Goal: Task Accomplishment & Management: Use online tool/utility

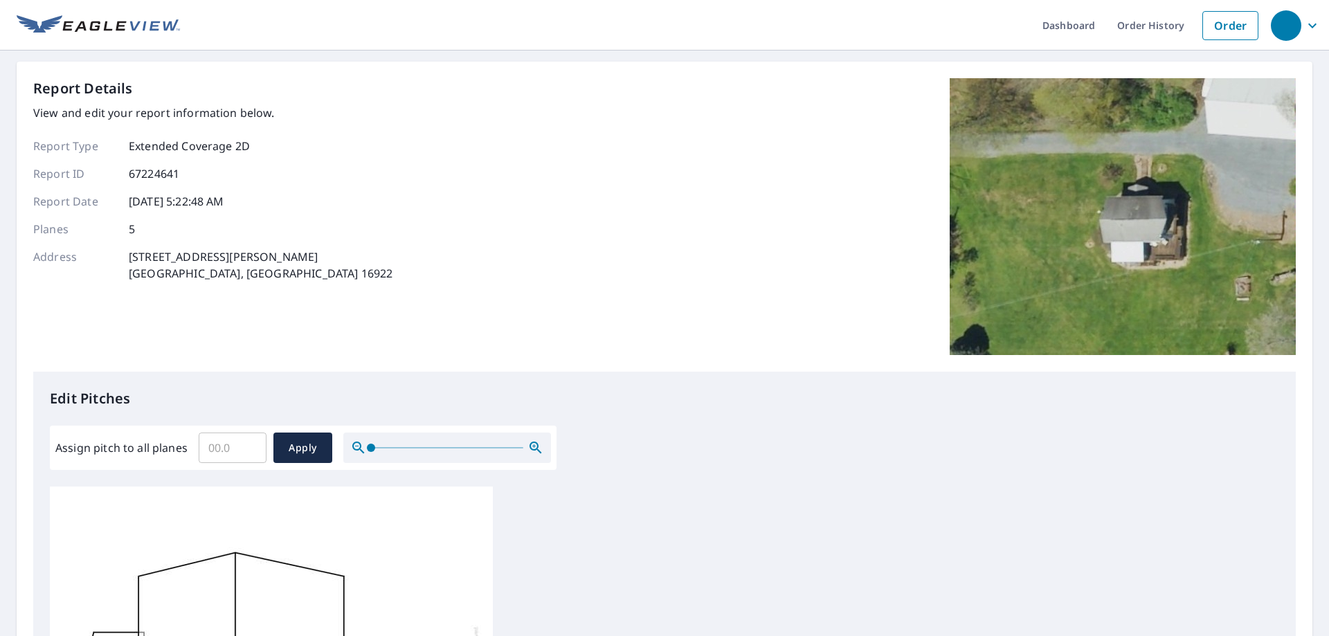
scroll to position [208, 0]
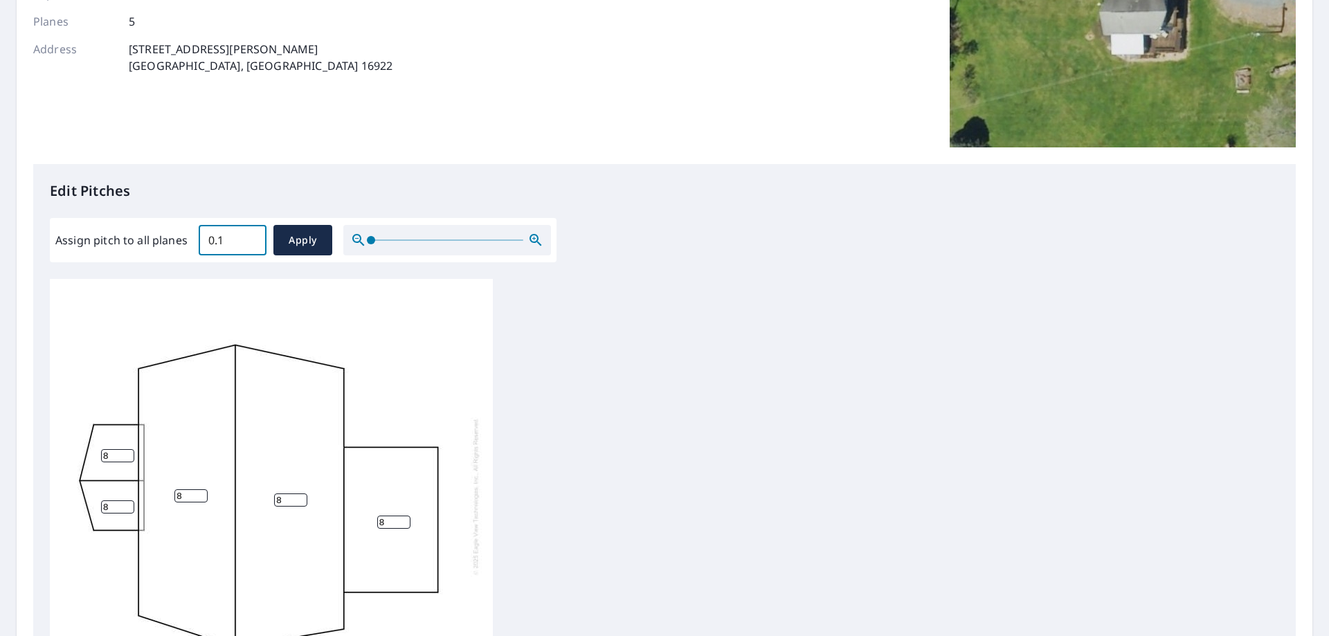
click at [251, 236] on input "0.1" at bounding box center [233, 240] width 68 height 39
click at [251, 236] on input "0.2" at bounding box center [233, 240] width 68 height 39
click at [251, 236] on input "0.3" at bounding box center [233, 240] width 68 height 39
click at [251, 236] on input "0.4" at bounding box center [233, 240] width 68 height 39
click at [251, 236] on input "0.5" at bounding box center [233, 240] width 68 height 39
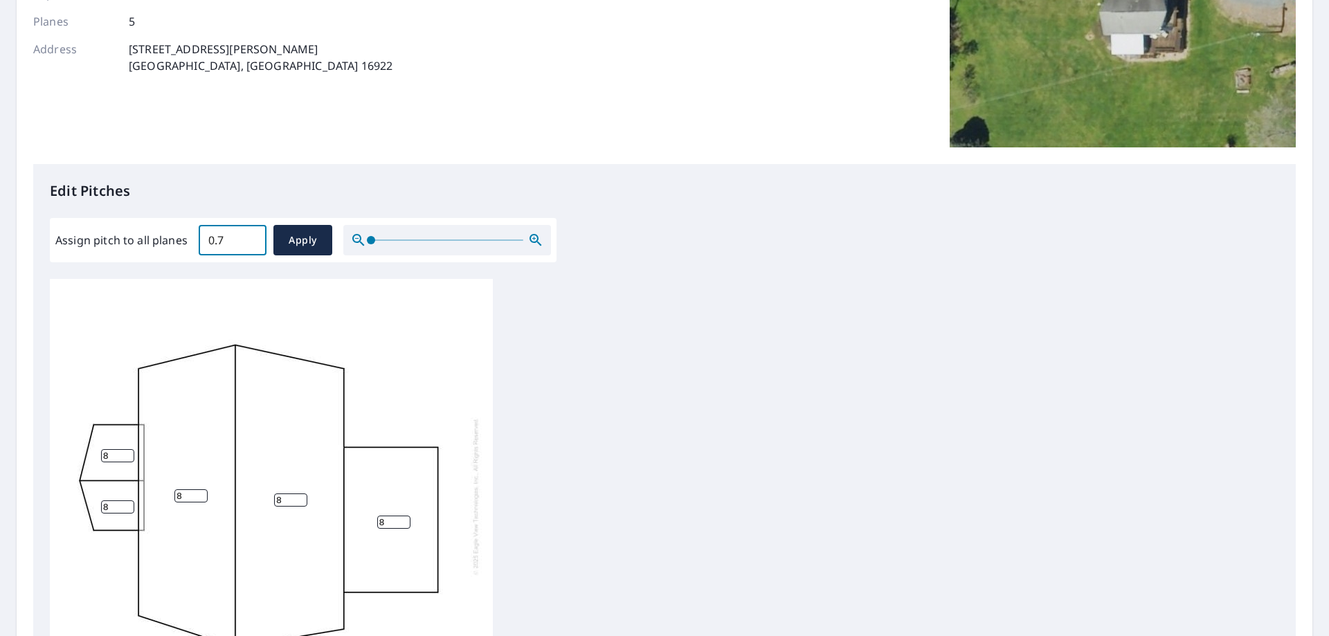
click at [251, 236] on input "0.7" at bounding box center [233, 240] width 68 height 39
click at [251, 236] on input "0.8" at bounding box center [233, 240] width 68 height 39
click at [251, 236] on input "0.9" at bounding box center [233, 240] width 68 height 39
click at [251, 236] on input "1" at bounding box center [233, 240] width 68 height 39
click at [252, 235] on input "1.1" at bounding box center [233, 240] width 68 height 39
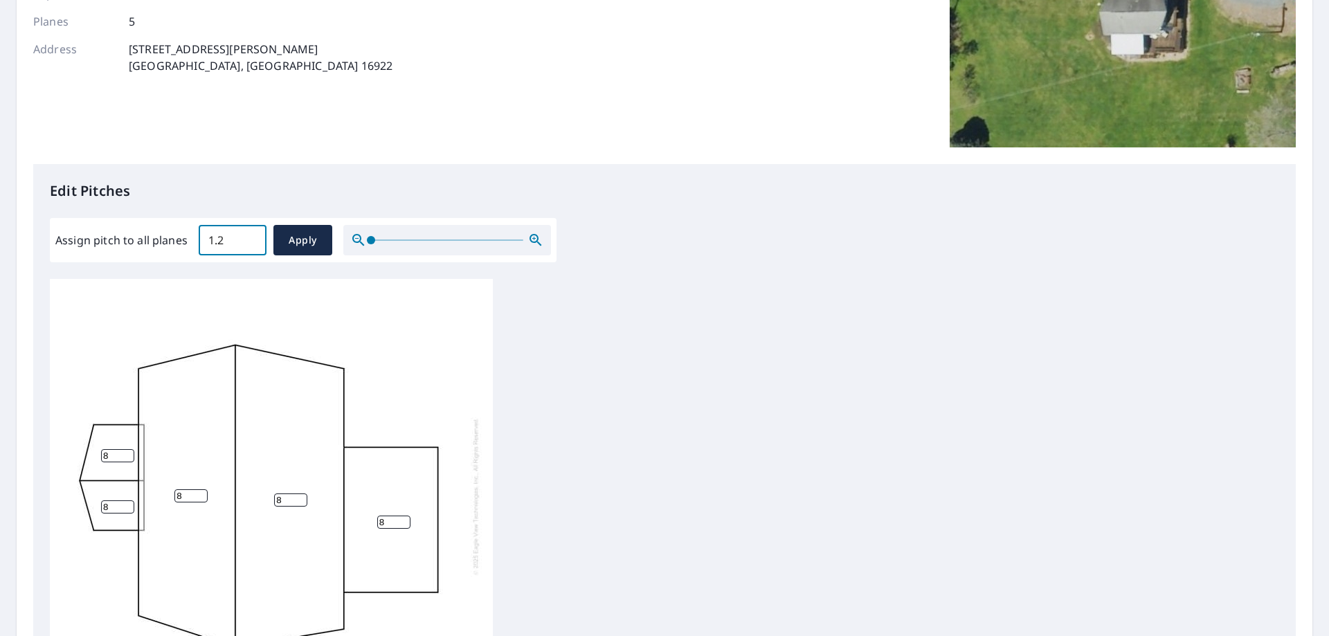
click at [252, 235] on input "1.2" at bounding box center [233, 240] width 68 height 39
click at [252, 235] on input "1.3" at bounding box center [233, 240] width 68 height 39
click at [252, 235] on input "1.4" at bounding box center [233, 240] width 68 height 39
click at [252, 235] on input "1.5" at bounding box center [233, 240] width 68 height 39
click at [252, 235] on input "1.6" at bounding box center [233, 240] width 68 height 39
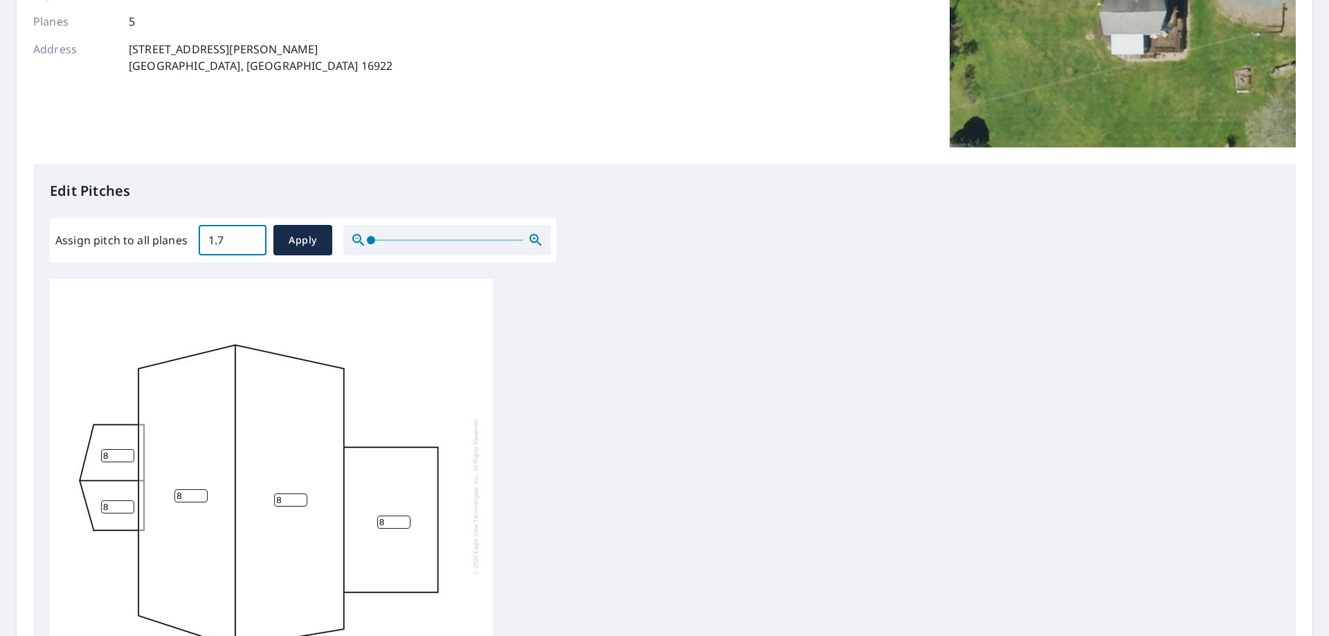
click at [252, 235] on input "1.7" at bounding box center [233, 240] width 68 height 39
click at [252, 235] on input "1.8" at bounding box center [233, 240] width 68 height 39
click at [252, 235] on input "1.9" at bounding box center [233, 240] width 68 height 39
click at [252, 235] on input "2" at bounding box center [233, 240] width 68 height 39
click at [252, 235] on input "2.1" at bounding box center [233, 240] width 68 height 39
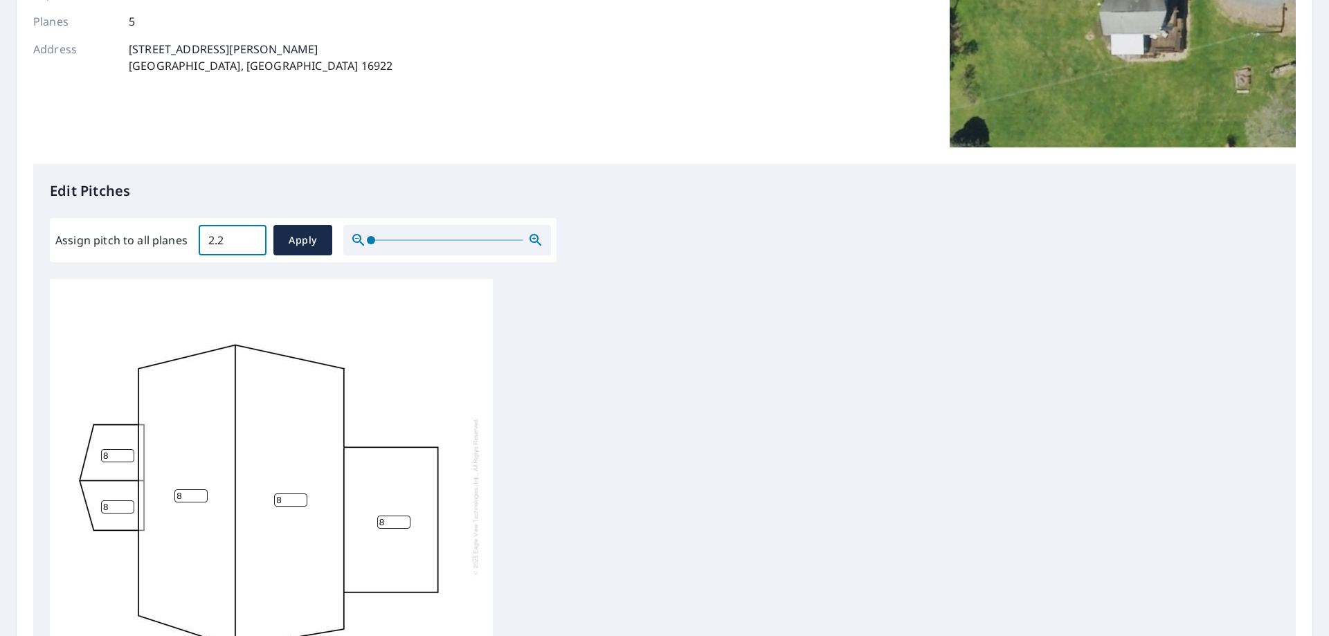
click at [252, 235] on input "2.2" at bounding box center [233, 240] width 68 height 39
click at [252, 235] on input "2.3" at bounding box center [233, 240] width 68 height 39
click at [252, 235] on input "2.4" at bounding box center [233, 240] width 68 height 39
click at [252, 235] on input "2.5" at bounding box center [233, 240] width 68 height 39
click at [252, 235] on input "2.6" at bounding box center [233, 240] width 68 height 39
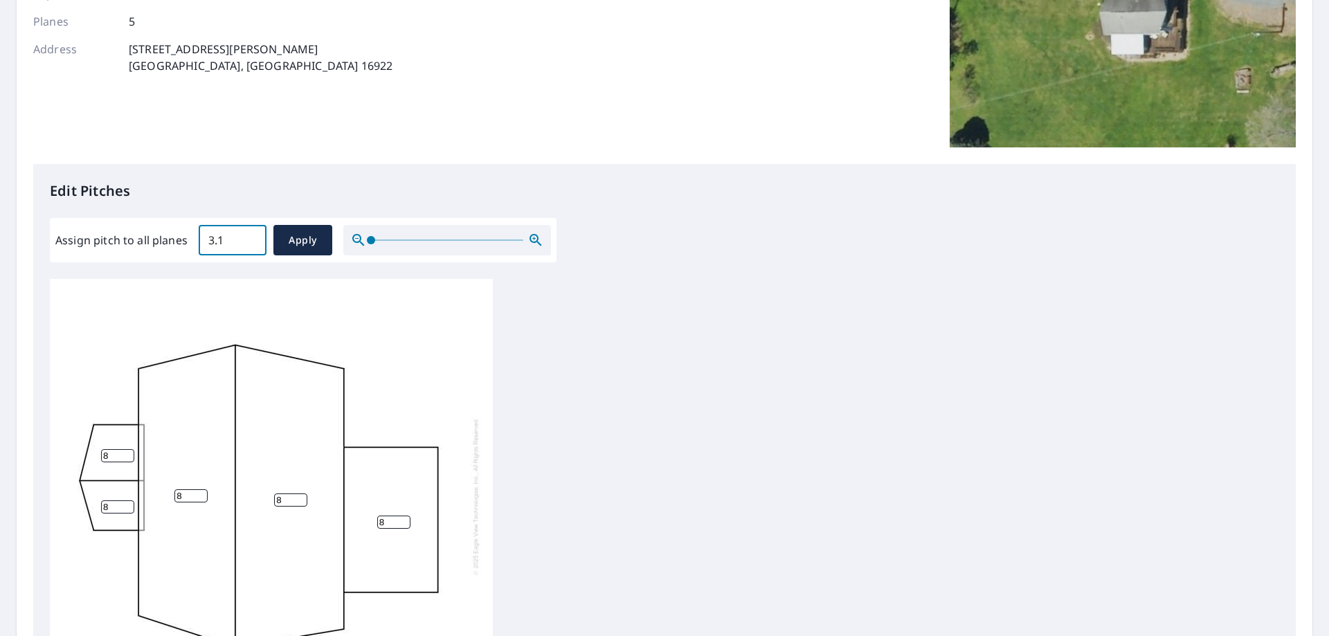
click at [244, 238] on input "3.1" at bounding box center [233, 240] width 68 height 39
click at [248, 235] on input "7.6" at bounding box center [233, 240] width 68 height 39
click at [248, 235] on input "7.7" at bounding box center [233, 240] width 68 height 39
click at [248, 235] on input "7.8" at bounding box center [233, 240] width 68 height 39
click at [248, 235] on input "7.9" at bounding box center [233, 240] width 68 height 39
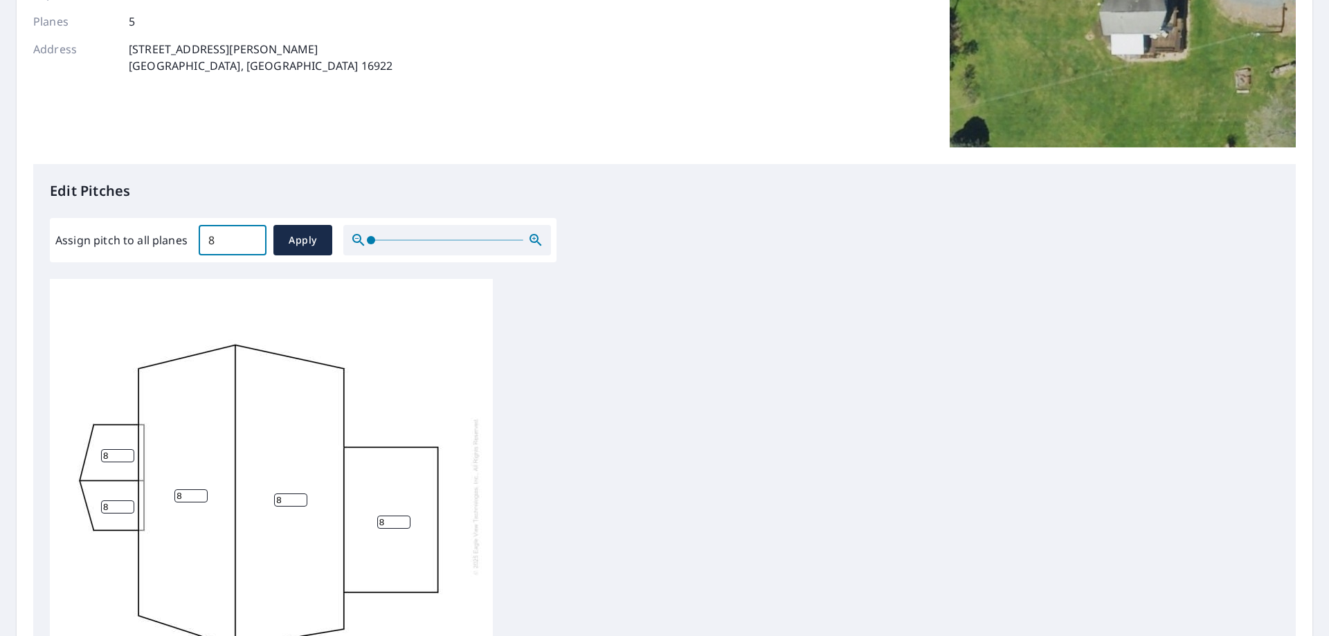
type input "8"
click at [248, 235] on input "8" at bounding box center [233, 240] width 68 height 39
click at [301, 242] on span "Apply" at bounding box center [302, 240] width 37 height 17
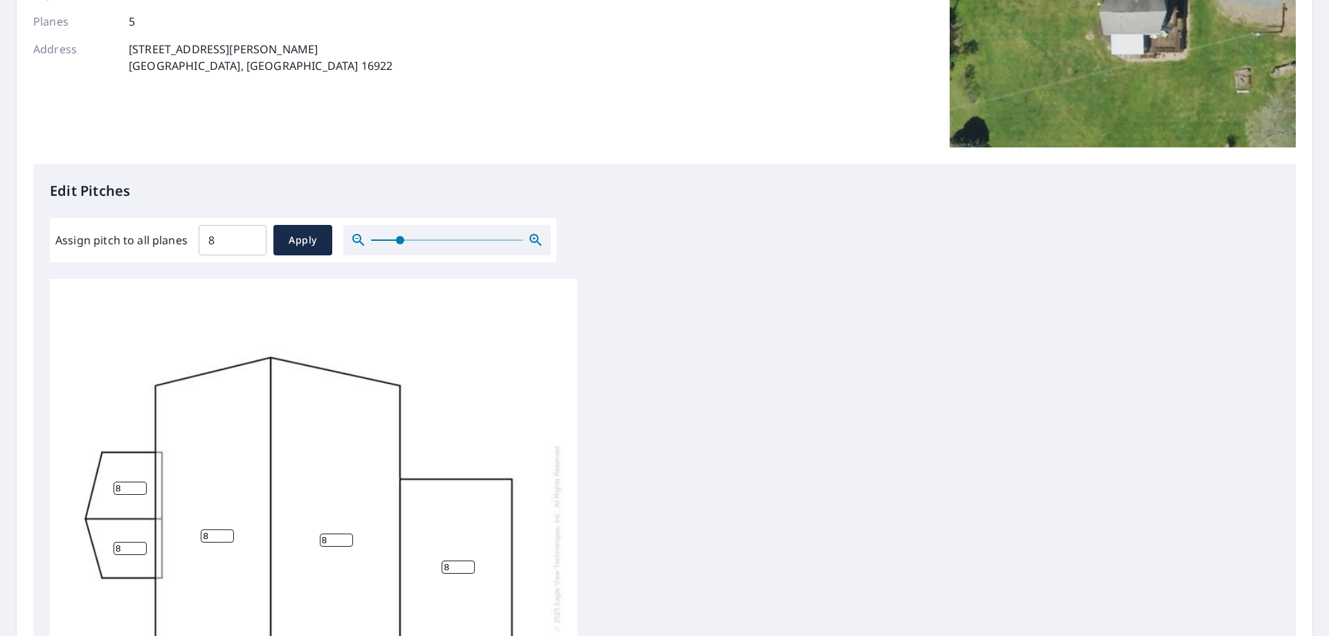
drag, startPoint x: 368, startPoint y: 239, endPoint x: 399, endPoint y: 247, distance: 32.2
click at [399, 244] on span at bounding box center [400, 240] width 8 height 8
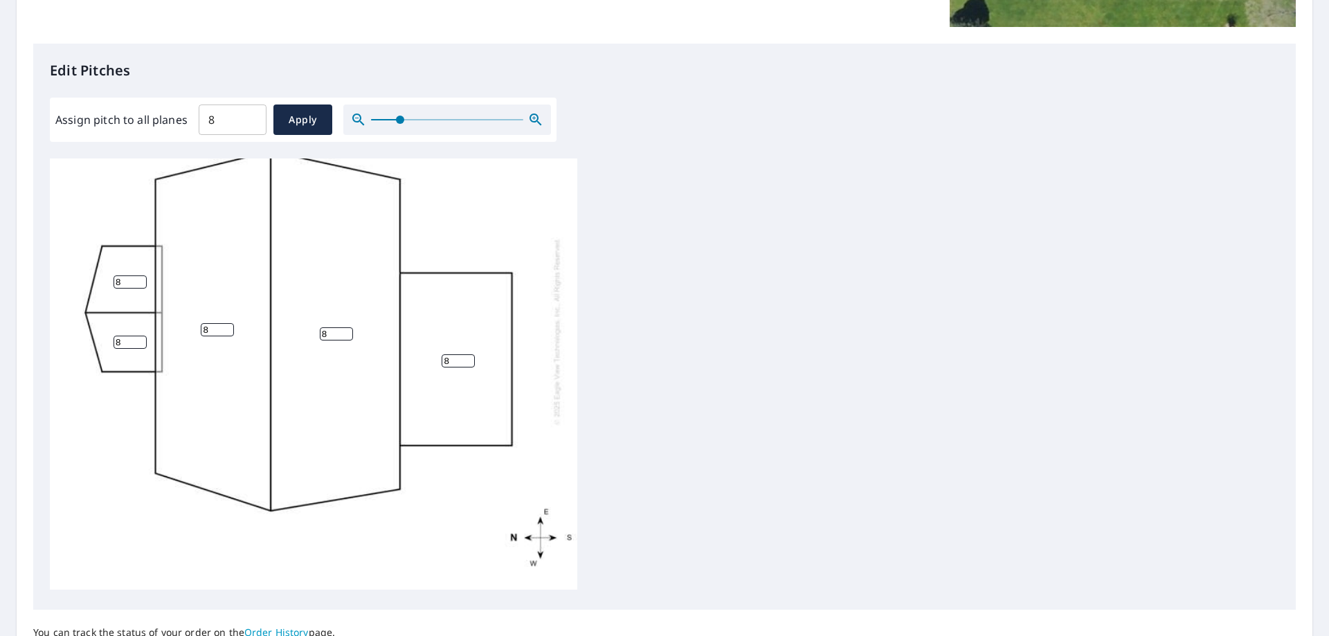
scroll to position [460, 0]
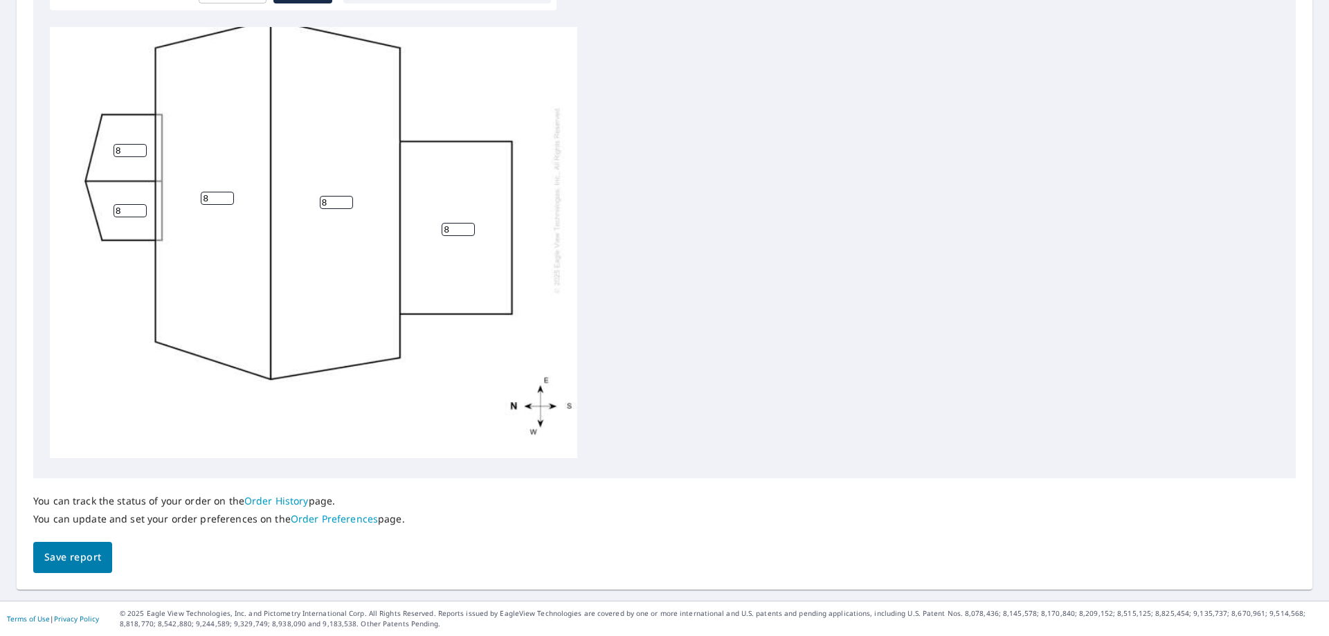
click at [62, 553] on span "Save report" at bounding box center [72, 557] width 57 height 17
